Goal: Navigation & Orientation: Find specific page/section

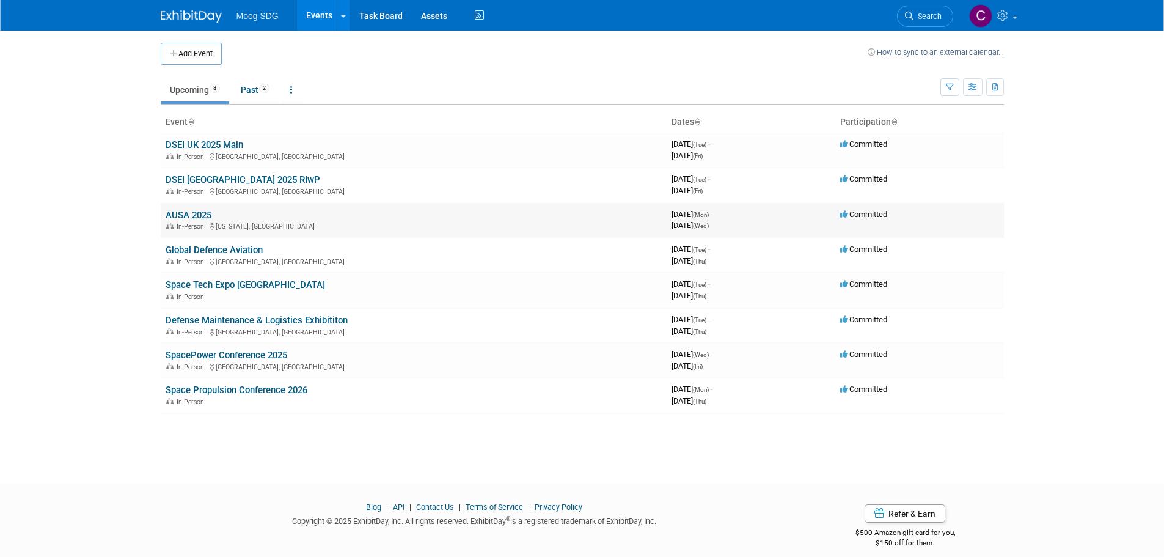
click at [190, 213] on link "AUSA 2025" at bounding box center [189, 215] width 46 height 11
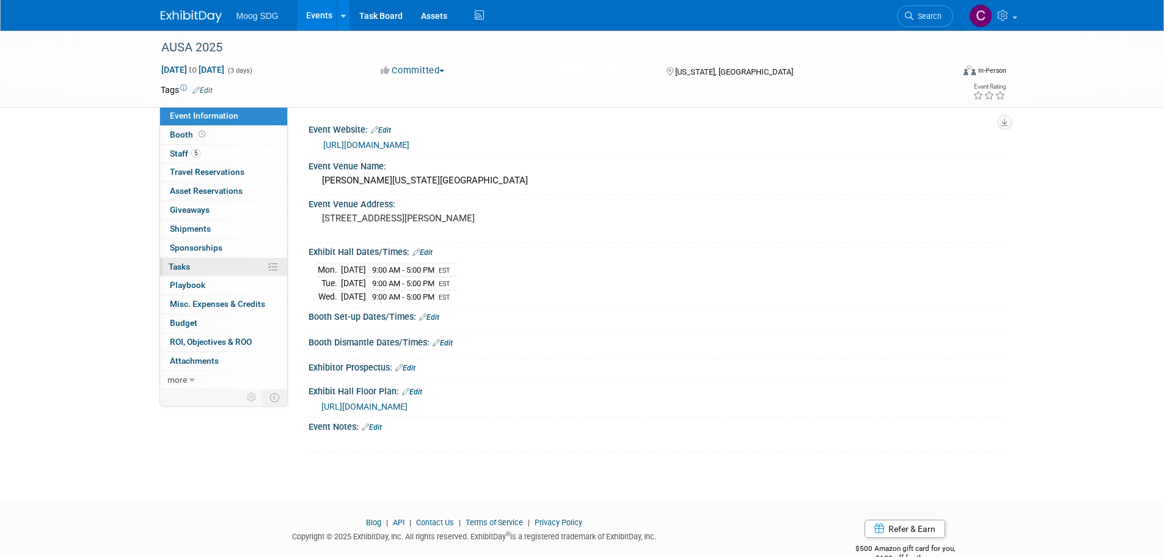
click at [183, 265] on span "Tasks 0%" at bounding box center [179, 266] width 21 height 10
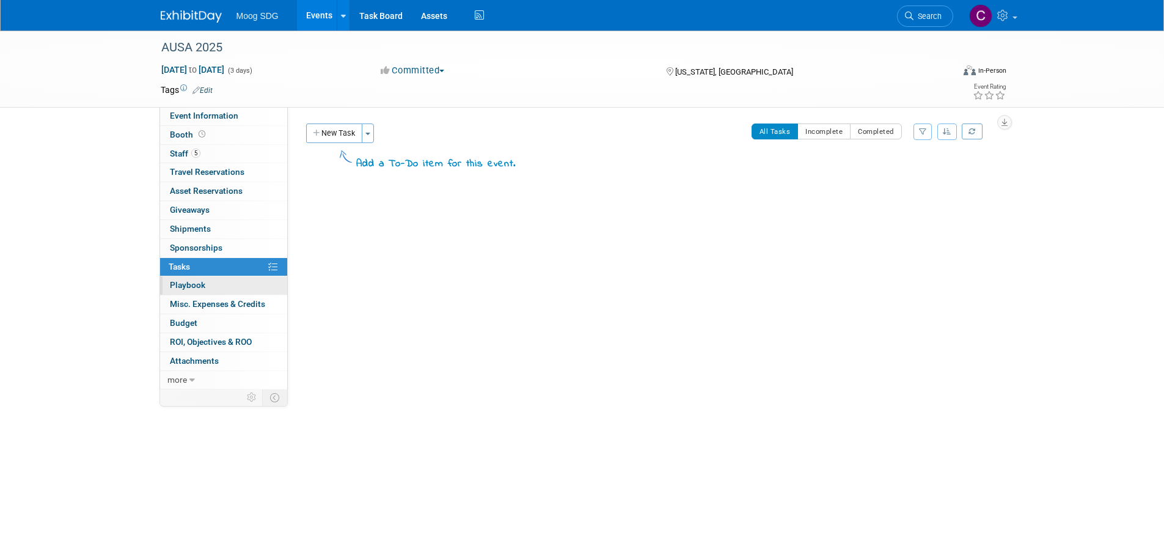
click at [188, 286] on span "Playbook 0" at bounding box center [187, 285] width 35 height 10
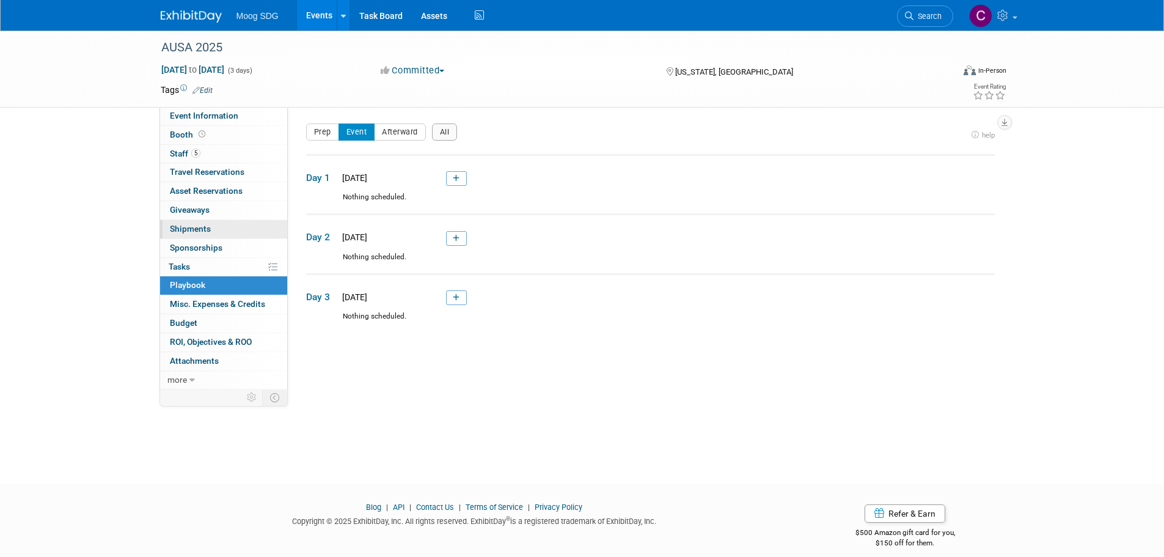
click at [197, 232] on span "Shipments 0" at bounding box center [190, 229] width 41 height 10
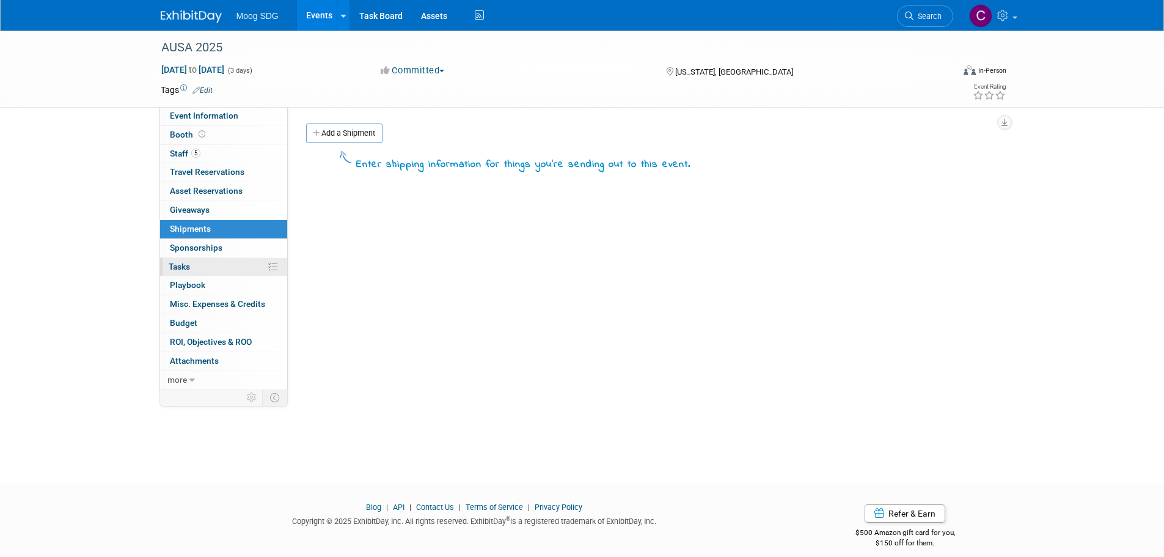
click at [237, 269] on link "0% Tasks 0%" at bounding box center [223, 267] width 127 height 18
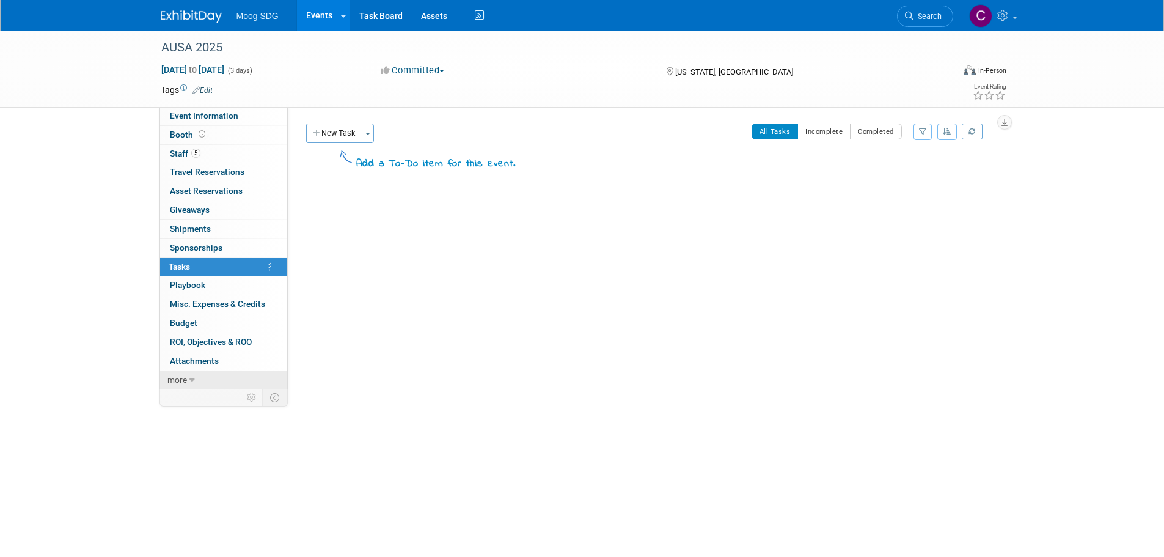
click at [191, 382] on icon at bounding box center [191, 380] width 5 height 9
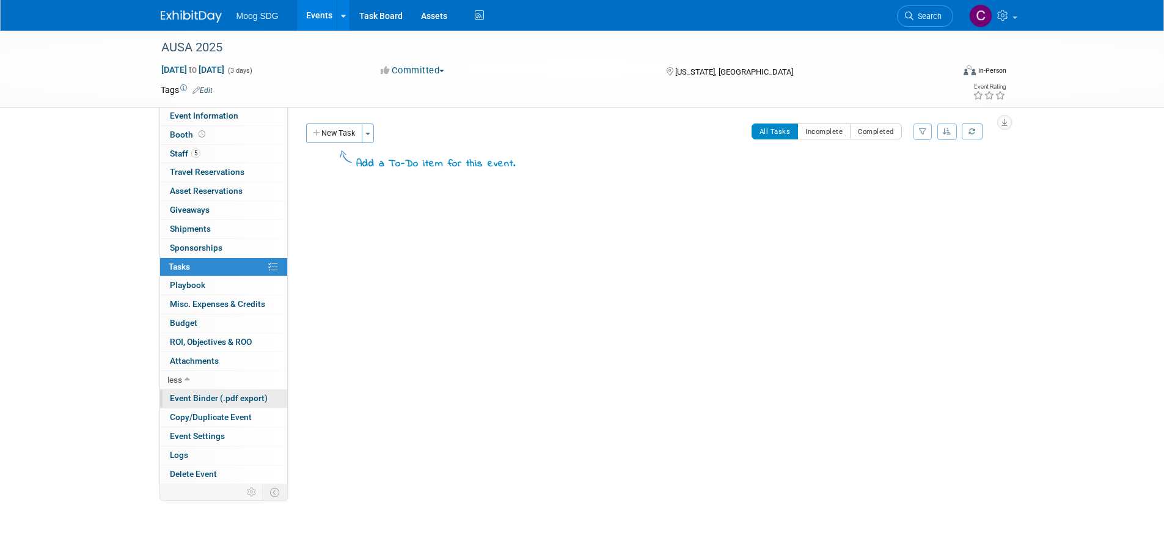
click at [191, 395] on span "Event Binder (.pdf export)" at bounding box center [219, 398] width 98 height 10
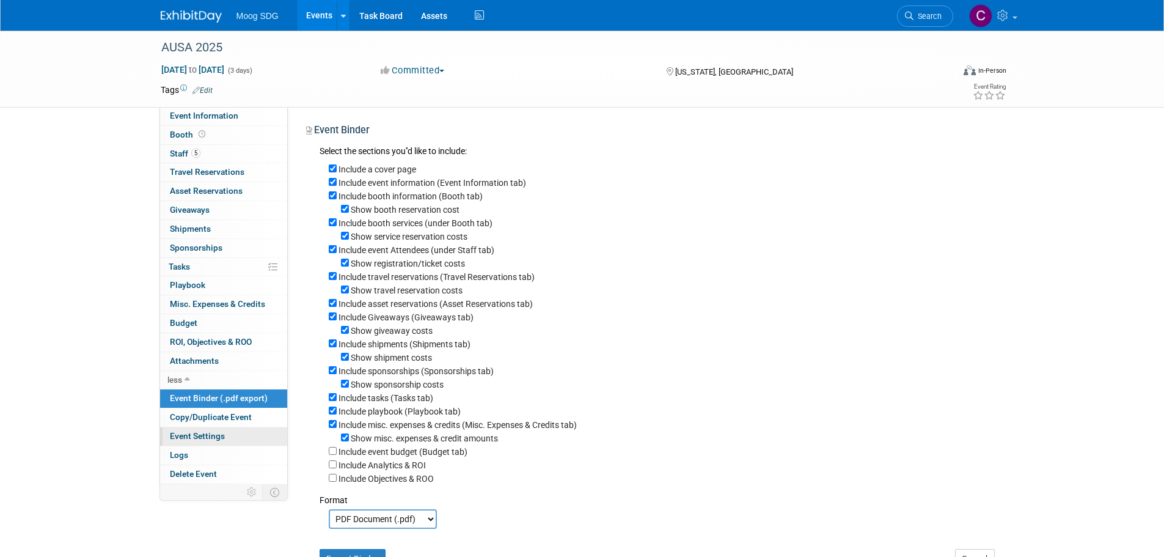
click at [191, 435] on span "Event Settings" at bounding box center [197, 436] width 55 height 10
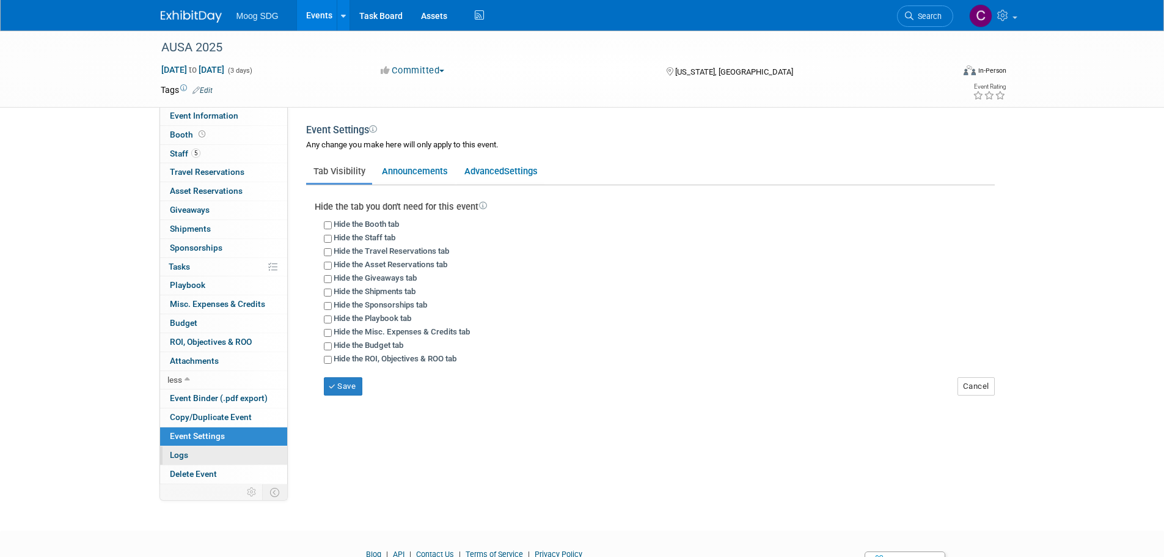
click at [183, 459] on link "Logs" at bounding box center [223, 455] width 127 height 18
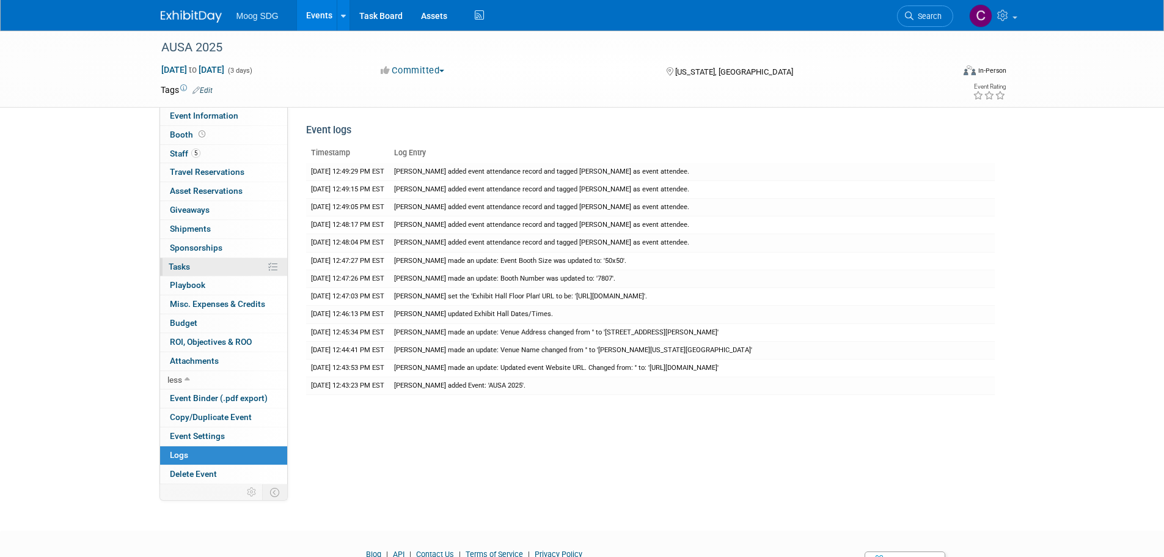
click at [210, 265] on link "0% Tasks 0%" at bounding box center [223, 267] width 127 height 18
